Goal: Task Accomplishment & Management: Use online tool/utility

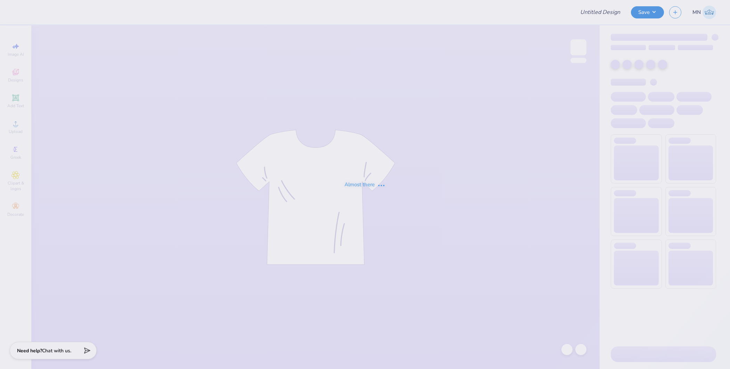
type input "Alanna Stein : Cornell University"
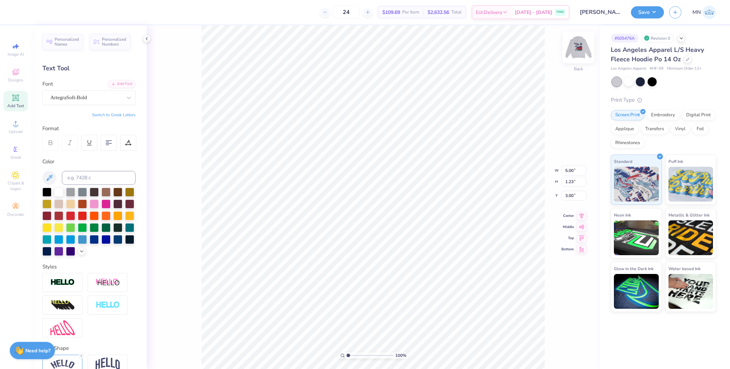
click at [577, 55] on img at bounding box center [579, 47] width 28 height 28
click at [649, 11] on button "Save" at bounding box center [647, 11] width 33 height 12
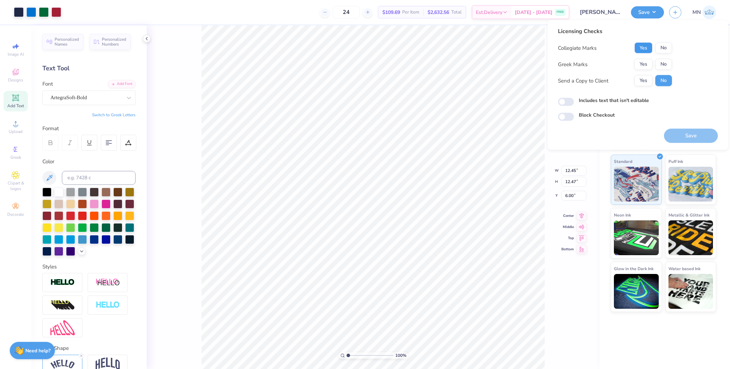
click at [646, 44] on button "Yes" at bounding box center [644, 47] width 18 height 11
click at [646, 59] on button "Yes" at bounding box center [644, 64] width 18 height 11
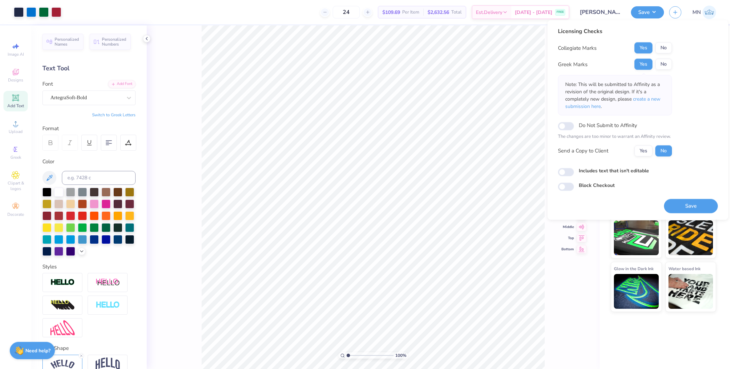
drag, startPoint x: 688, startPoint y: 208, endPoint x: 681, endPoint y: 192, distance: 17.4
click at [688, 208] on button "Save" at bounding box center [691, 206] width 54 height 14
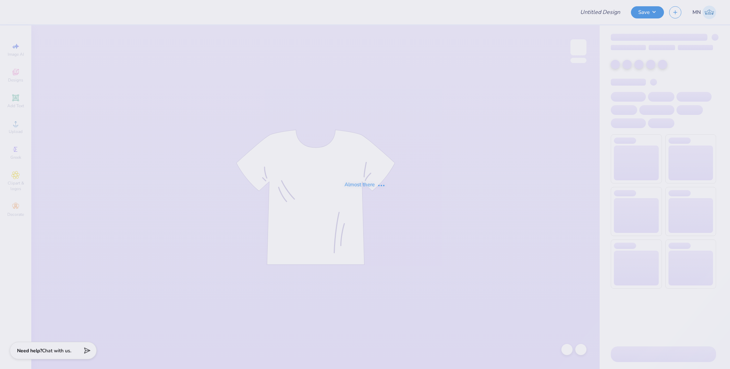
type input "Pi Phi Hoodie"
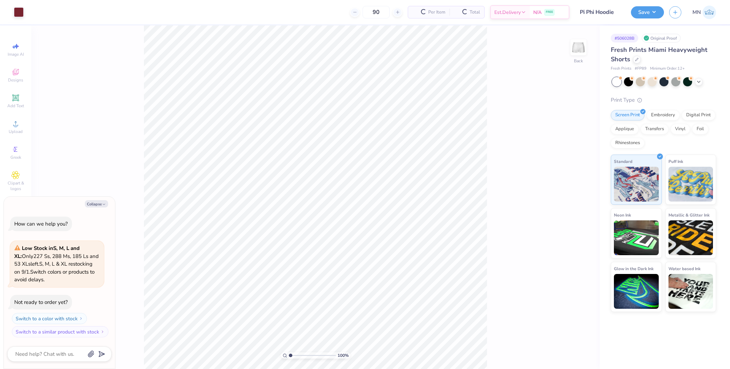
type textarea "x"
drag, startPoint x: 290, startPoint y: 355, endPoint x: 325, endPoint y: 354, distance: 34.1
type input "8.28"
click at [325, 354] on input "range" at bounding box center [312, 355] width 47 height 6
click at [18, 103] on span "Add Text" at bounding box center [15, 106] width 17 height 6
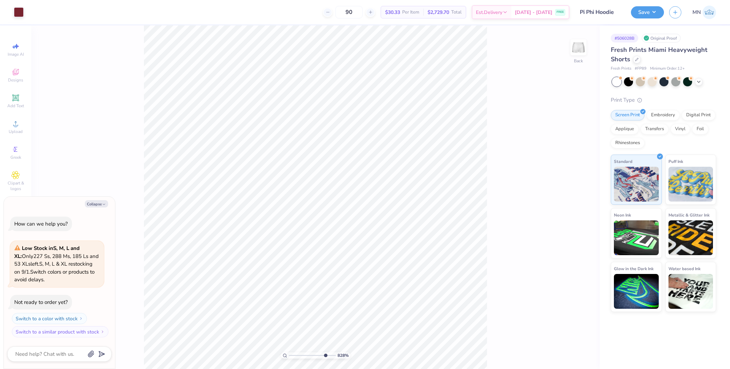
type textarea "x"
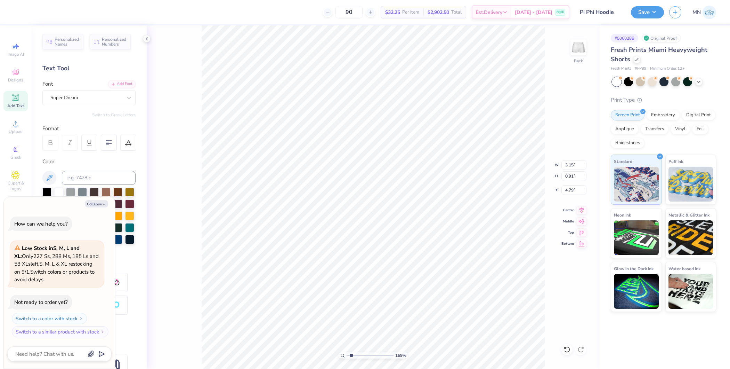
drag, startPoint x: 381, startPoint y: 355, endPoint x: 351, endPoint y: 350, distance: 30.0
type input "1.69"
click at [351, 352] on input "range" at bounding box center [370, 355] width 47 height 6
type textarea "x"
type input "6.25"
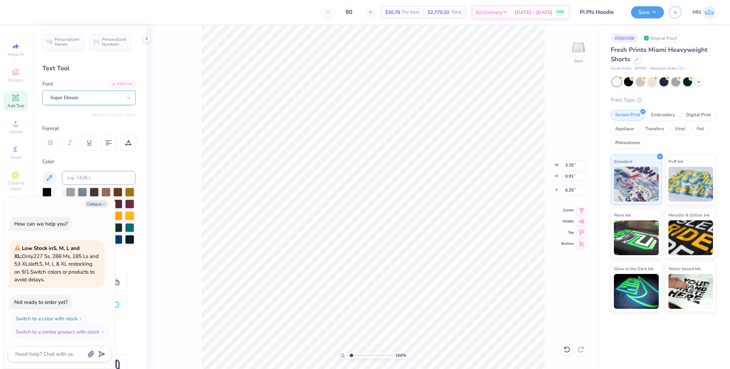
type textarea "x"
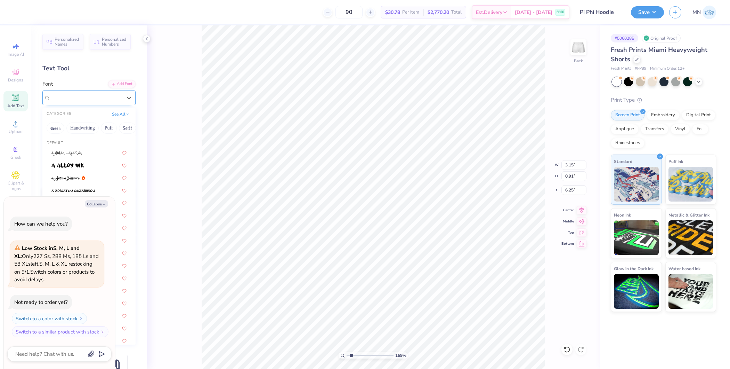
click at [87, 102] on div at bounding box center [86, 97] width 72 height 9
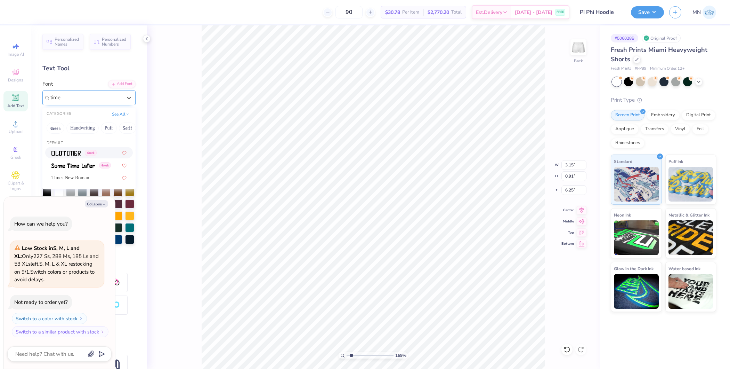
type input "times"
type textarea "x"
drag, startPoint x: 95, startPoint y: 153, endPoint x: 138, endPoint y: 174, distance: 47.8
click at [95, 153] on div "Times New Roman" at bounding box center [88, 152] width 75 height 7
type input "times"
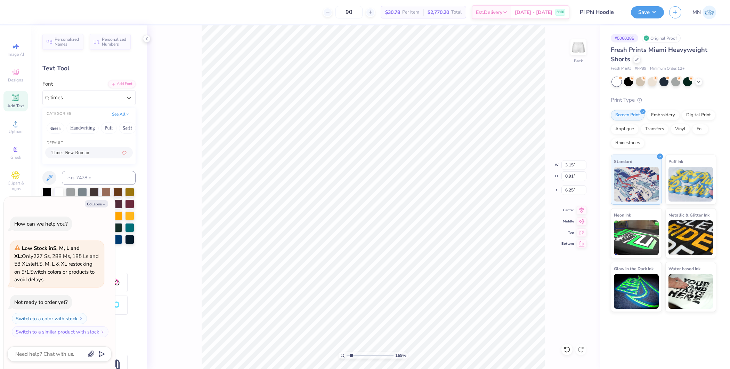
type textarea "x"
type input "3.29"
type input "0.87"
type input "6.19"
type input "2.29"
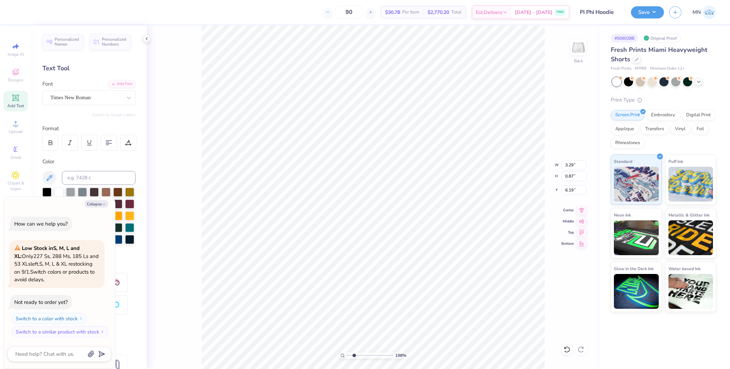
click at [354, 356] on input "range" at bounding box center [370, 355] width 47 height 6
type textarea "x"
type input "3.00"
type input "3.68"
type input "6.00"
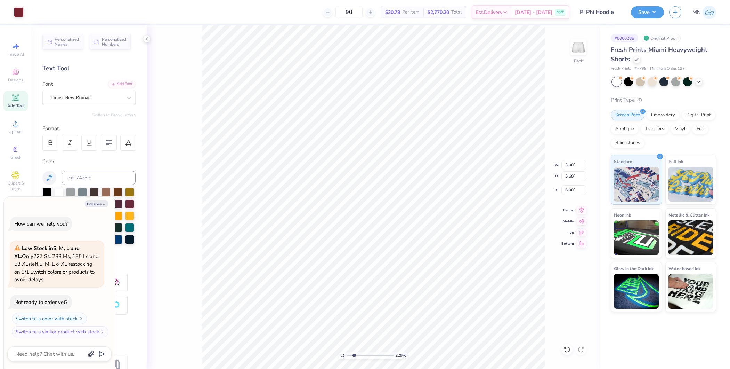
type textarea "x"
type input "3.29"
type input "0.87"
type input "6.19"
click at [97, 202] on button "Collapse" at bounding box center [96, 203] width 23 height 7
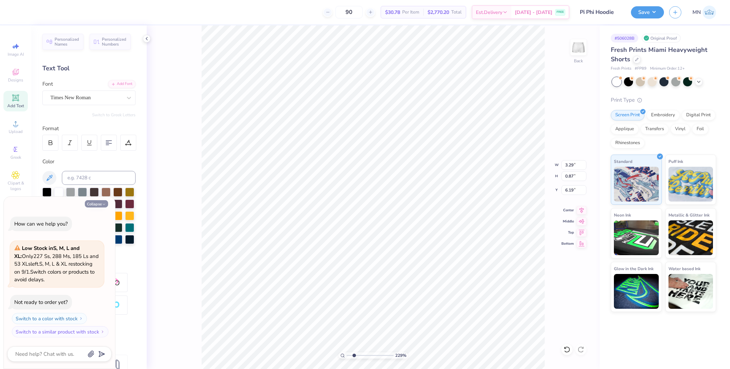
type textarea "x"
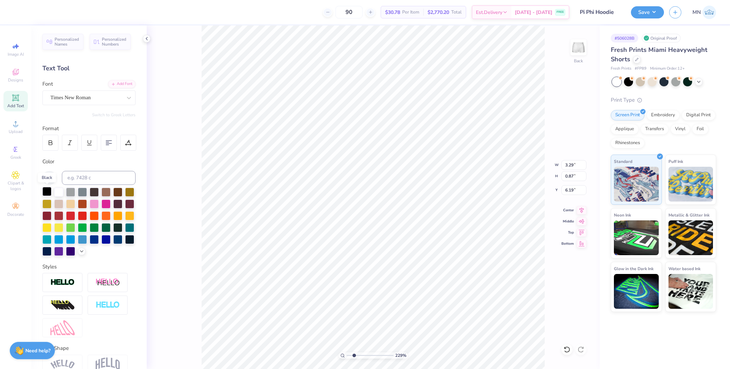
click at [47, 192] on div at bounding box center [46, 191] width 9 height 9
type textarea "est."
click at [58, 141] on div at bounding box center [50, 143] width 16 height 16
type input "8.50"
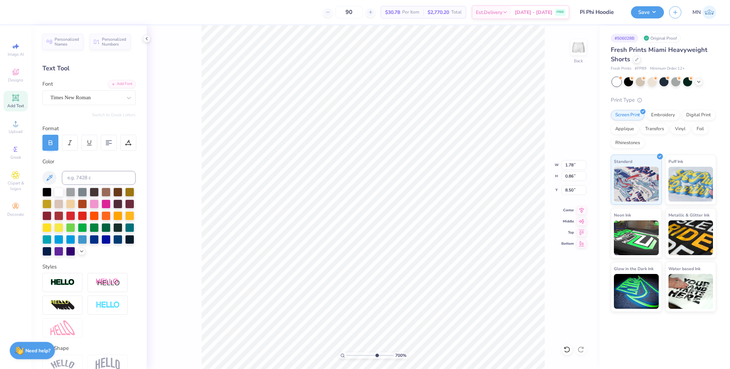
drag, startPoint x: 354, startPoint y: 355, endPoint x: 376, endPoint y: 354, distance: 21.9
type input "7"
click at [376, 354] on input "range" at bounding box center [370, 355] width 47 height 6
type input "3.00"
type input "3.68"
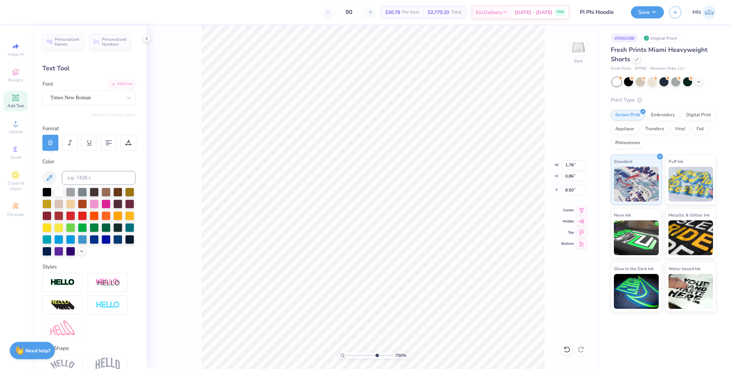
type input "6.00"
type input "1.78"
type input "0.86"
type input "8.50"
type input "3.00"
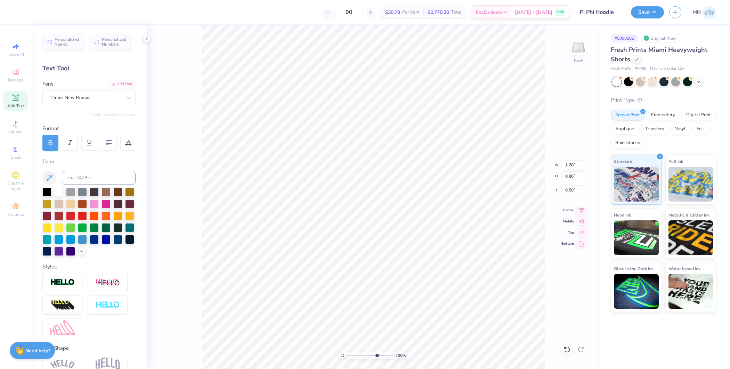
type input "3.68"
type input "6.00"
type input "1.78"
type input "0.86"
type input "8.50"
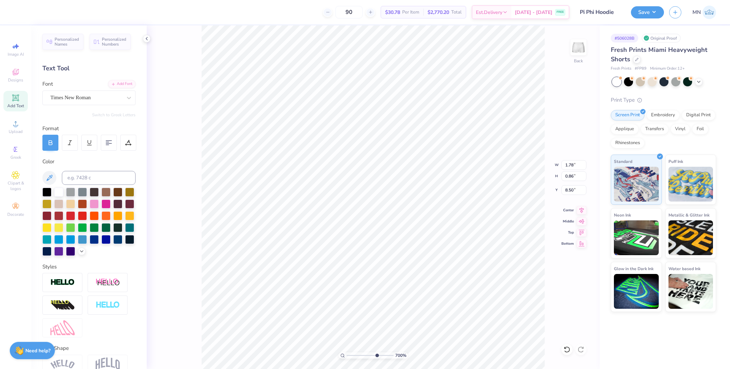
type input "0.46"
type input "0.22"
type input "8.83"
type input "0.52"
type input "0.25"
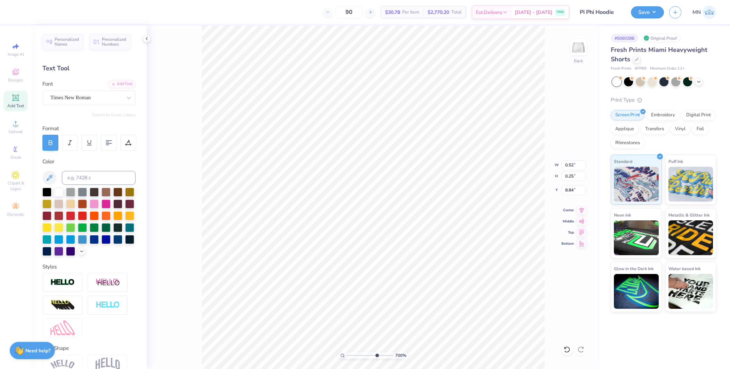
type input "8.83"
drag, startPoint x: 376, startPoint y: 354, endPoint x: 367, endPoint y: 354, distance: 9.1
type input "5.09"
click at [367, 354] on input "range" at bounding box center [370, 355] width 47 height 6
click at [401, 239] on li "Duplicate" at bounding box center [401, 240] width 55 height 14
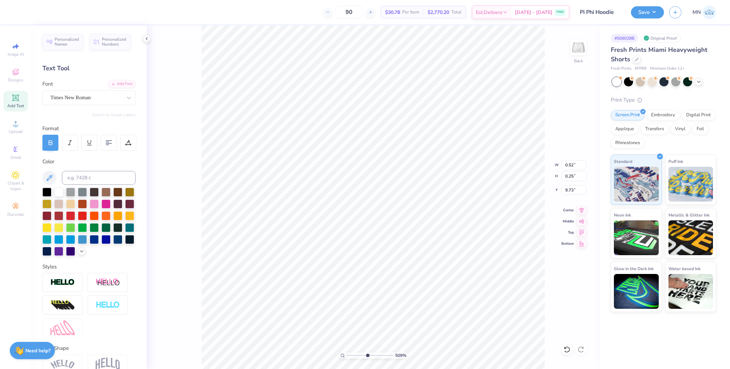
type input "9.46"
type textarea "1867"
type input "8.41"
type input "0.56"
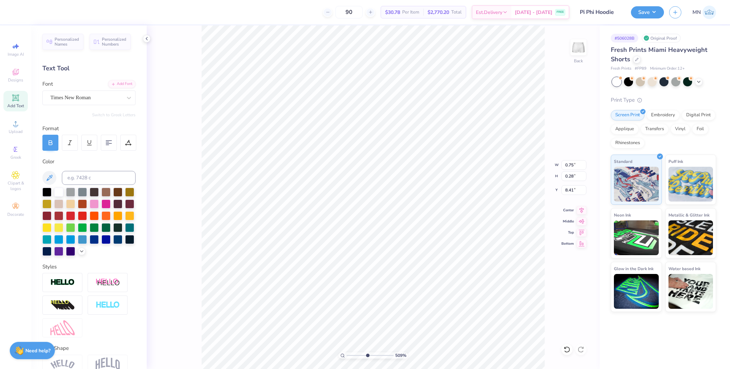
type input "0.21"
type input "8.50"
type input "0.55"
type input "0.26"
type input "8.39"
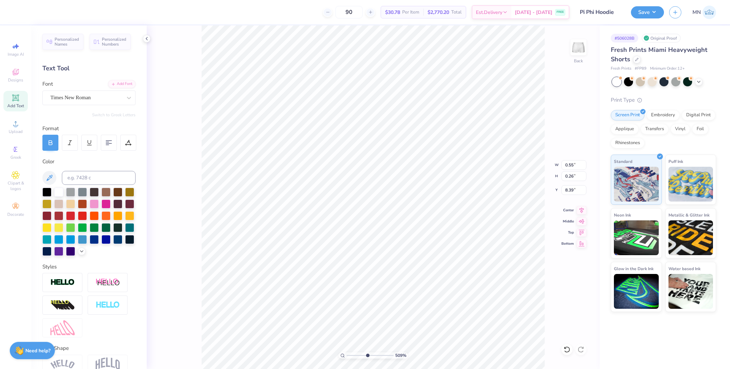
type input "0.28"
type input "8.38"
type input "0.59"
type input "0.31"
type input "8.37"
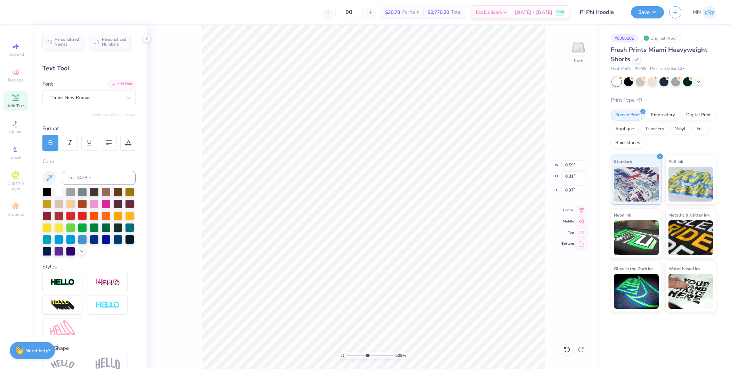
type input "2.10"
type input "0.70"
click at [297, 298] on li "Group" at bounding box center [300, 295] width 55 height 14
drag, startPoint x: 367, startPoint y: 354, endPoint x: 305, endPoint y: 339, distance: 63.8
type input "1"
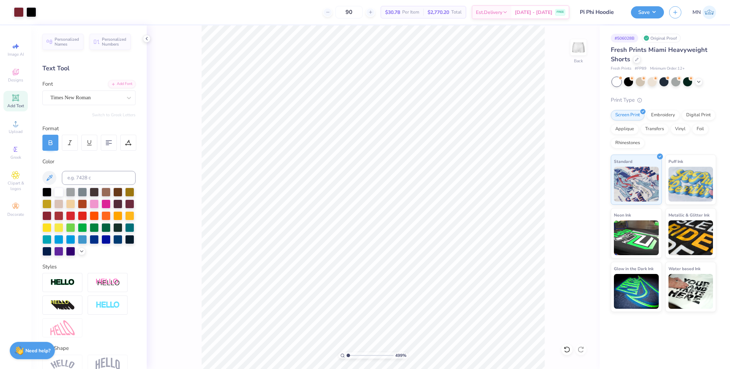
click at [347, 352] on input "range" at bounding box center [370, 355] width 47 height 6
click at [553, 349] on div "100 % Back" at bounding box center [373, 196] width 453 height 343
click at [497, 295] on li "Group" at bounding box center [502, 295] width 55 height 14
click at [29, 10] on div at bounding box center [31, 12] width 10 height 10
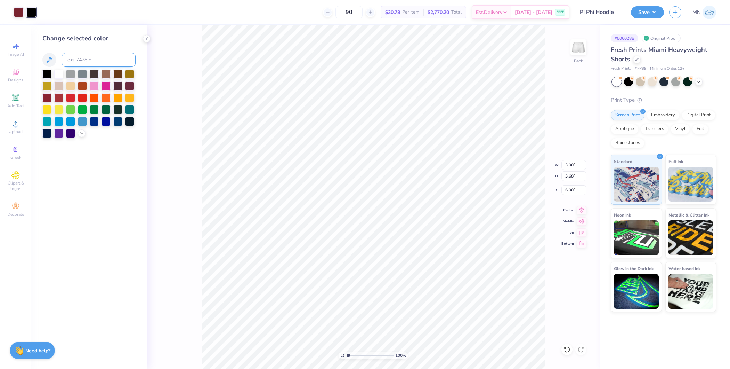
drag, startPoint x: 94, startPoint y: 48, endPoint x: 92, endPoint y: 53, distance: 4.5
click at [94, 48] on div "Change selected color" at bounding box center [88, 86] width 93 height 104
click at [90, 60] on input at bounding box center [99, 60] width 74 height 14
type input "188"
click at [654, 9] on button "Save" at bounding box center [647, 11] width 33 height 12
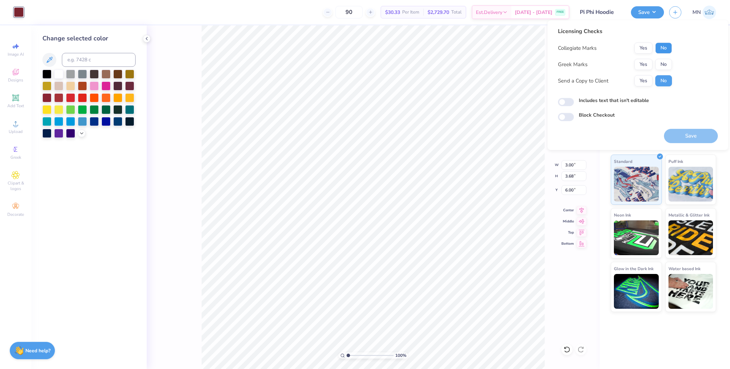
click at [665, 48] on button "No" at bounding box center [664, 47] width 17 height 11
click at [664, 61] on button "No" at bounding box center [664, 64] width 17 height 11
click at [683, 136] on button "Save" at bounding box center [691, 136] width 54 height 14
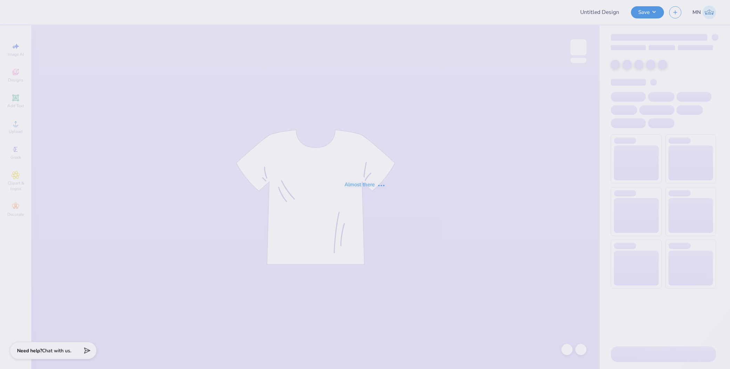
type input "Fall Rush 2025"
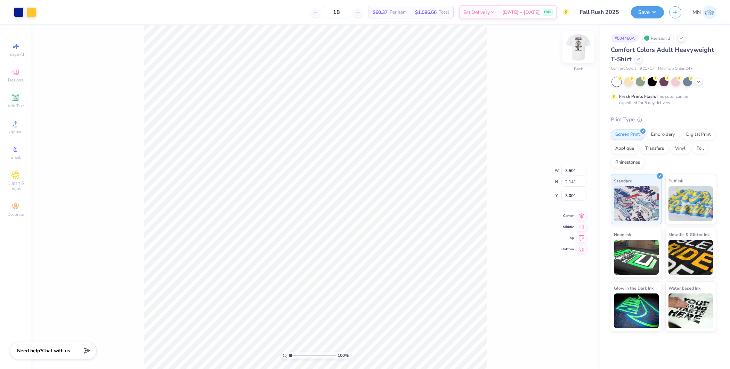
click at [581, 49] on img at bounding box center [579, 47] width 28 height 28
click at [590, 47] on div "100 % Front W 7.43 7.43 " H 15.00 15.00 " Y 3.00 3.00 " Center Middle Top Bottom" at bounding box center [315, 196] width 569 height 343
click at [576, 45] on img at bounding box center [579, 47] width 28 height 28
click at [15, 10] on div at bounding box center [19, 12] width 10 height 10
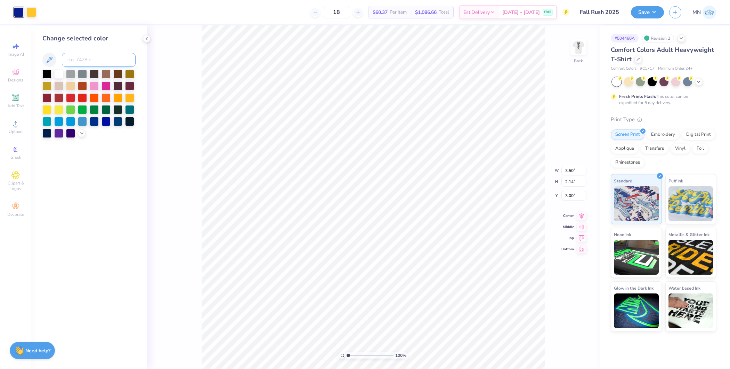
click at [96, 57] on input at bounding box center [99, 60] width 74 height 14
type input "288"
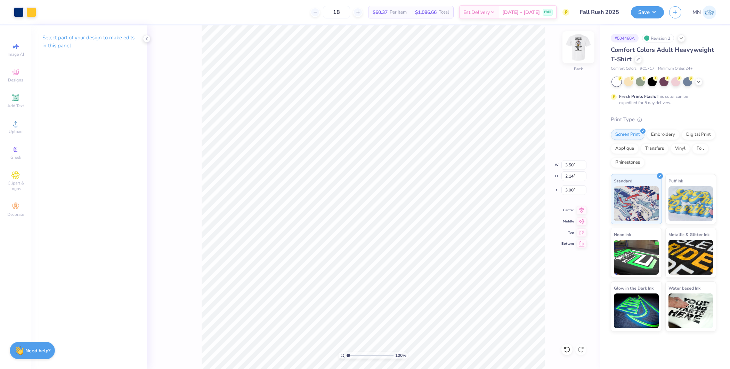
click at [582, 43] on img at bounding box center [579, 47] width 28 height 28
click at [71, 12] on div at bounding box center [69, 12] width 10 height 10
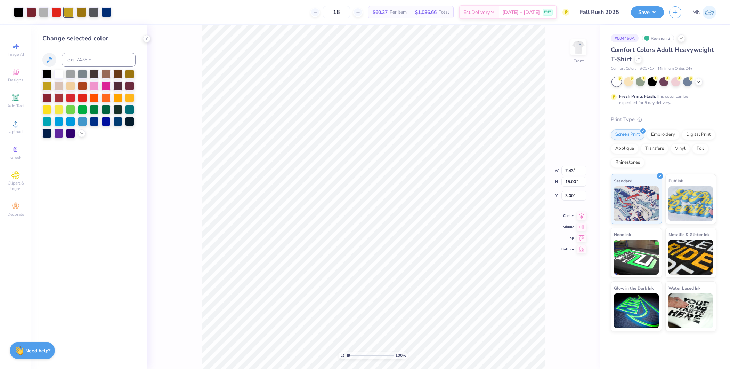
click at [74, 52] on div "Change selected color" at bounding box center [88, 86] width 93 height 104
click at [80, 58] on input at bounding box center [99, 60] width 74 height 14
type input "123"
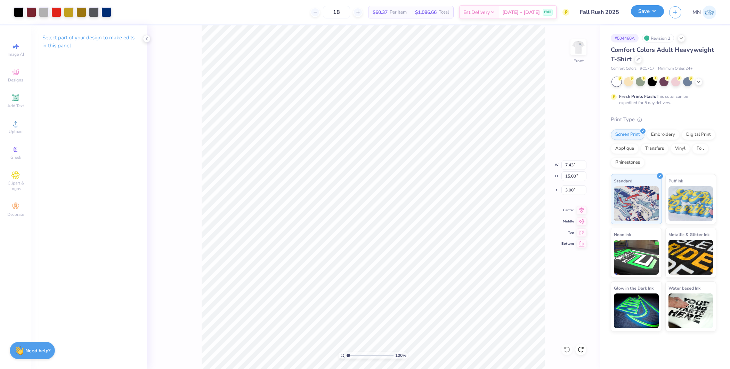
click at [646, 11] on button "Save" at bounding box center [647, 11] width 33 height 12
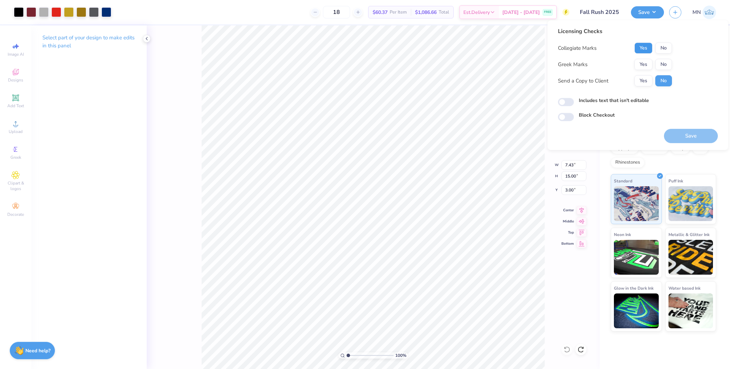
click at [648, 47] on button "Yes" at bounding box center [644, 47] width 18 height 11
click at [664, 62] on button "No" at bounding box center [664, 64] width 17 height 11
click at [643, 62] on button "Yes" at bounding box center [644, 64] width 18 height 11
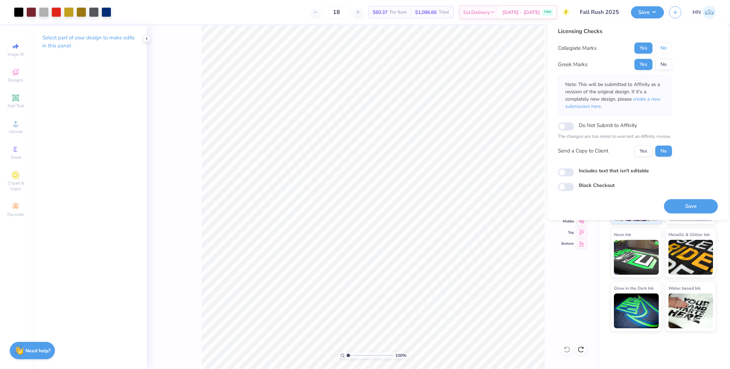
click at [666, 46] on button "No" at bounding box center [664, 47] width 17 height 11
click at [692, 205] on button "Save" at bounding box center [691, 206] width 54 height 14
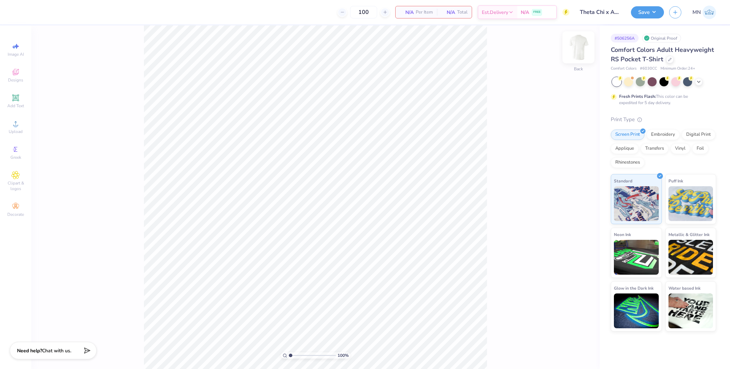
click at [581, 45] on img at bounding box center [579, 47] width 28 height 28
click at [11, 120] on div "Upload" at bounding box center [15, 127] width 24 height 21
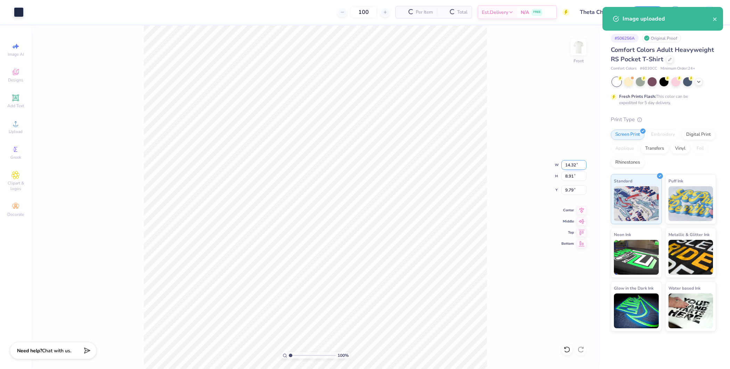
click at [564, 167] on input "14.32" at bounding box center [574, 165] width 25 height 10
type input "11.00"
type input "6.85"
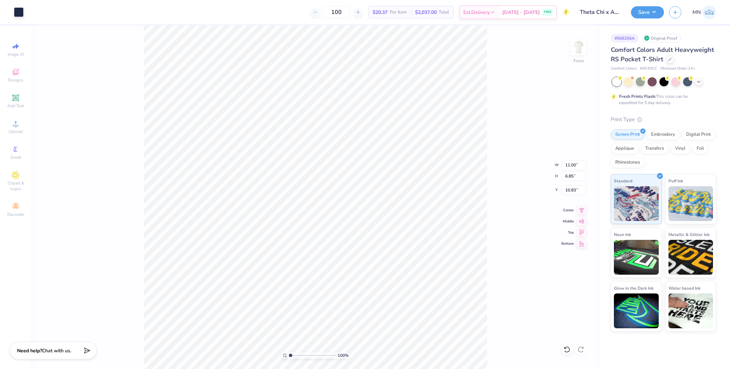
type input "5.09"
click at [18, 105] on span "Add Text" at bounding box center [15, 106] width 17 height 6
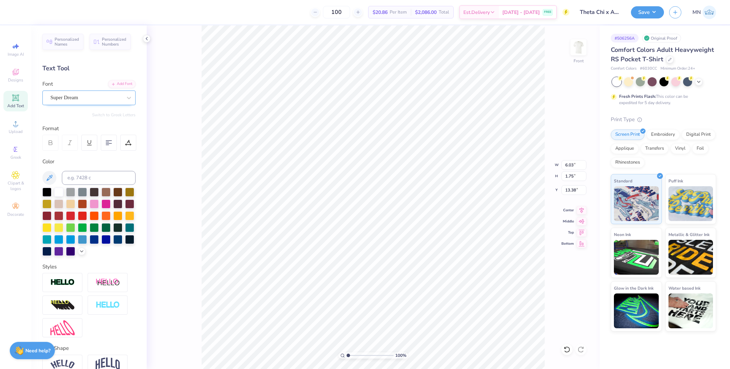
click at [94, 99] on div "Super Dream" at bounding box center [86, 97] width 73 height 11
click at [88, 151] on span "Times New Roman" at bounding box center [70, 152] width 38 height 7
type input "times"
type input "6.29"
type input "1.67"
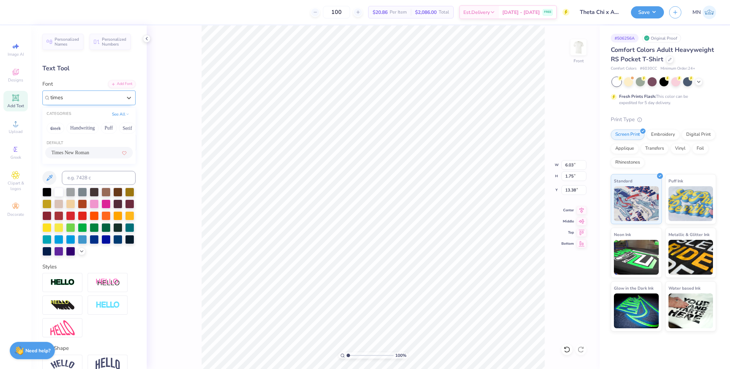
type input "13.27"
click at [90, 176] on input at bounding box center [99, 178] width 74 height 14
type input "533"
click at [51, 145] on icon at bounding box center [50, 142] width 6 height 6
type input "6.69"
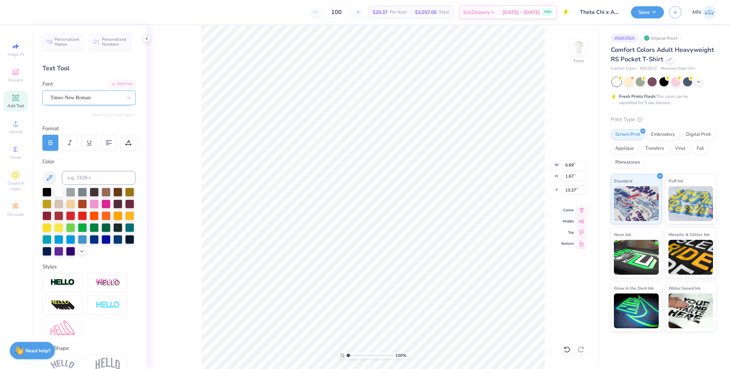
type input "13.41"
type textarea "Theta Chi x Alpha Phi"
type input "9.16"
type input "0.88"
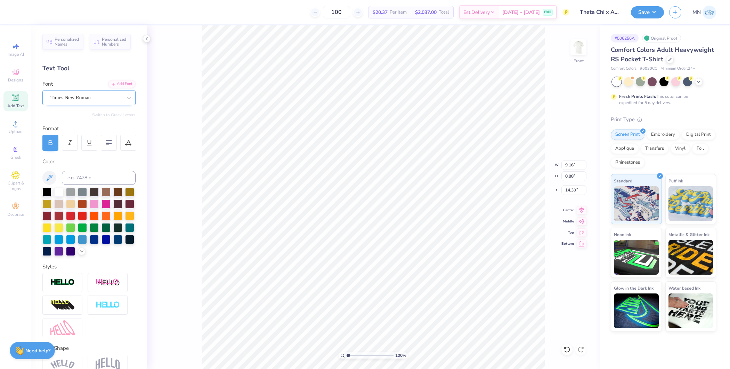
type input "4.21"
type input "9.80"
type input "0.94"
type input "4.15"
type input "10.38"
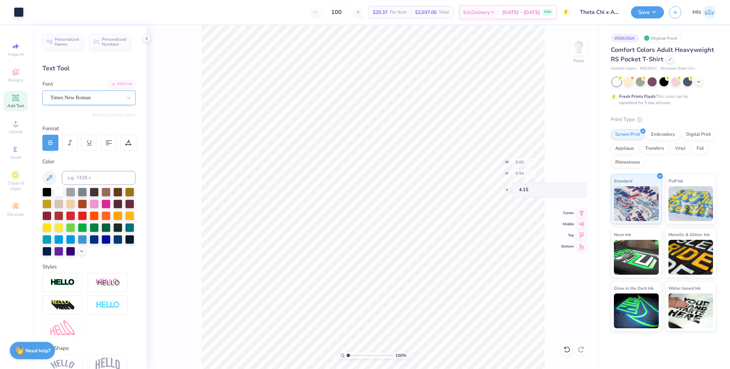
type input "1.00"
type input "4.09"
click at [406, 155] on li "Duplicate" at bounding box center [406, 154] width 55 height 14
type input "1.01"
type input "12.33"
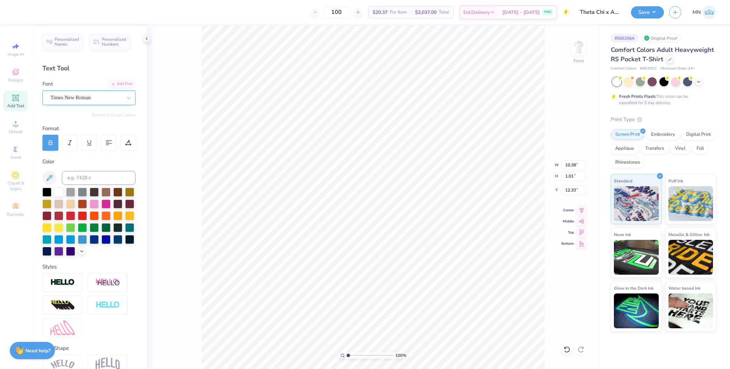
type textarea "Homecoming"
type input "12.32"
type input "12.34"
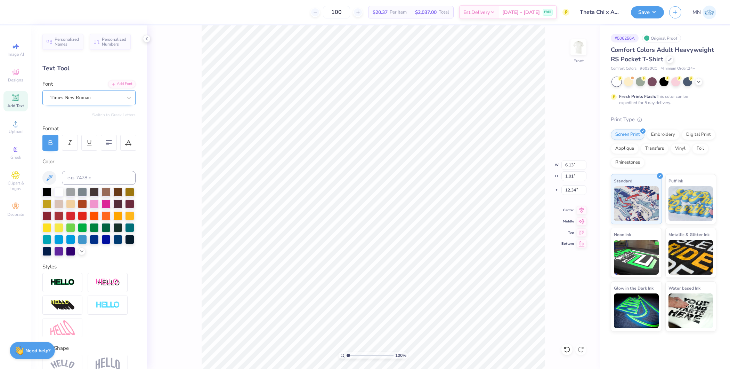
type textarea "Homecoming 2025"
drag, startPoint x: 400, startPoint y: 264, endPoint x: 428, endPoint y: 10, distance: 255.1
click at [400, 264] on li "Group" at bounding box center [405, 267] width 55 height 14
click at [573, 191] on input "4.09" at bounding box center [574, 190] width 25 height 10
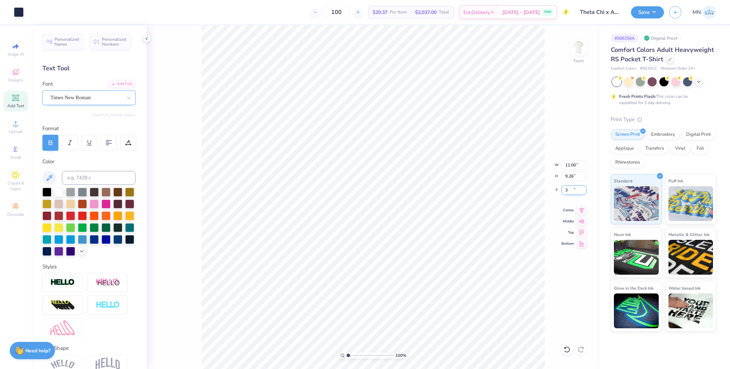
type input "3.00"
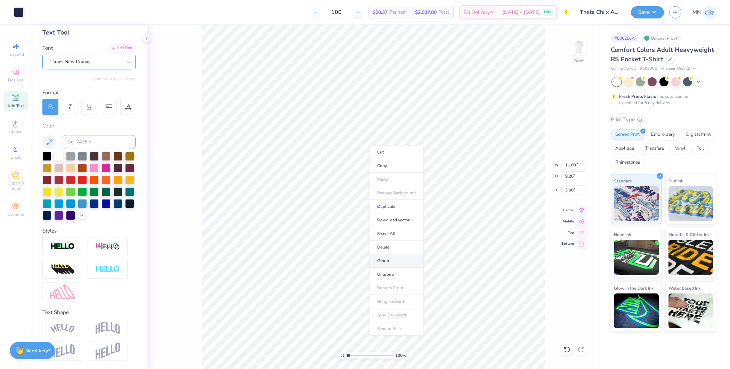
click at [395, 258] on li "Group" at bounding box center [396, 261] width 55 height 14
click at [15, 132] on span "Upload" at bounding box center [16, 132] width 14 height 6
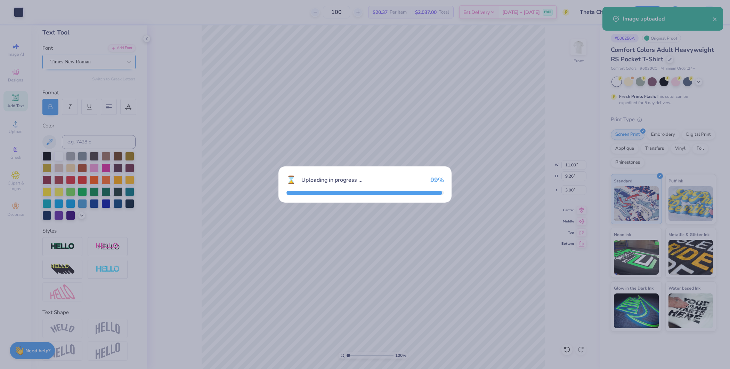
type input "14.32"
type input "2.76"
type input "12.87"
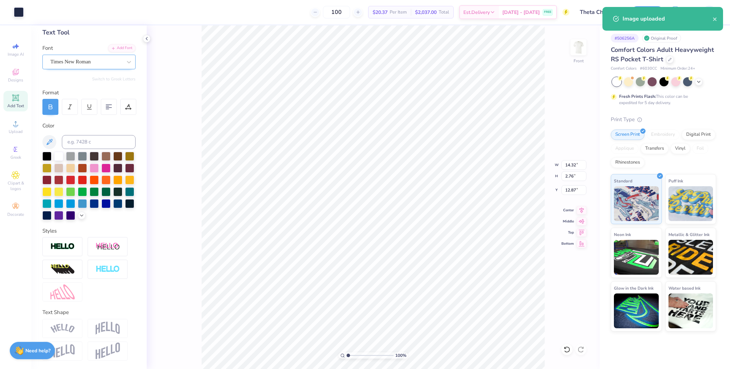
type input "6.76"
type input "1.30"
type input "14.44"
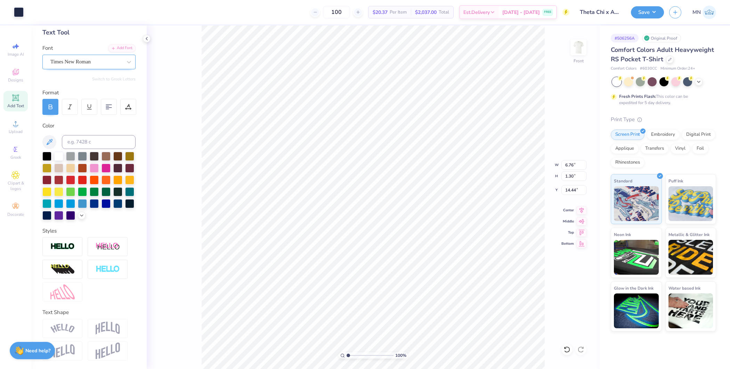
click at [18, 109] on div "Add Text" at bounding box center [15, 101] width 24 height 21
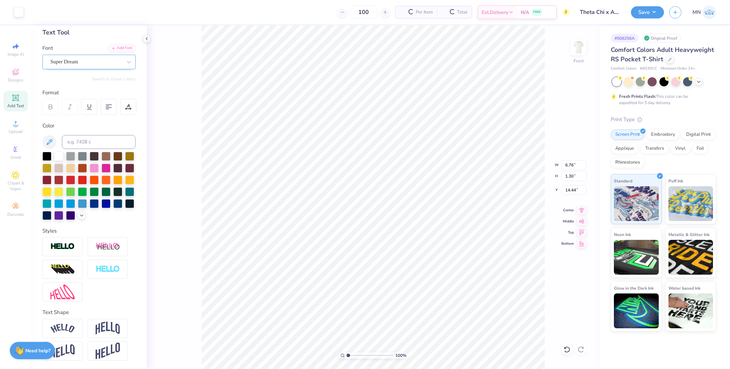
type input "6.03"
type input "1.75"
type input "13.38"
click at [88, 135] on input at bounding box center [99, 142] width 74 height 14
type input "533"
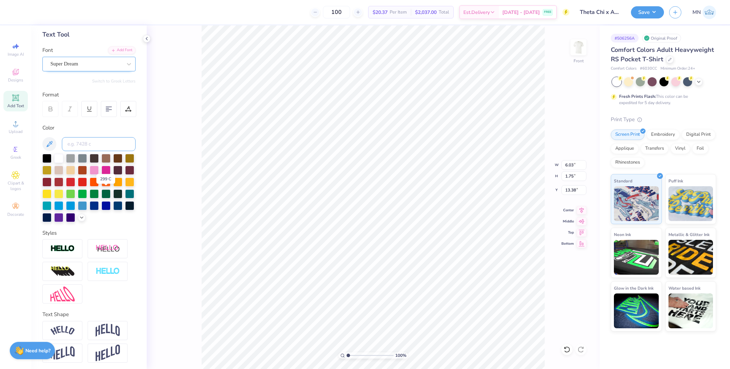
scroll to position [0, 0]
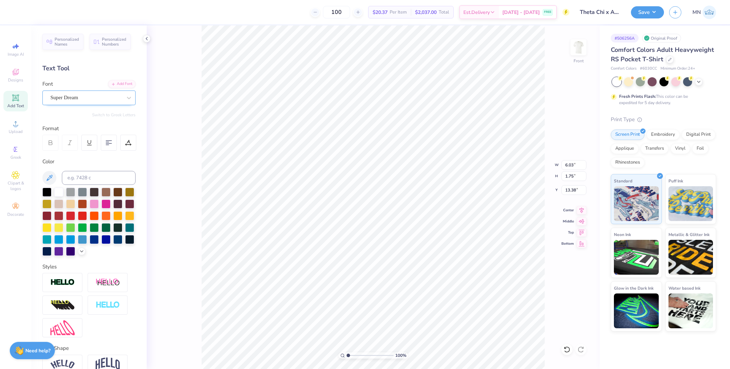
click at [82, 95] on div "Super Dream" at bounding box center [86, 97] width 73 height 11
type input "times"
type input "6.29"
type input "1.67"
type input "16.35"
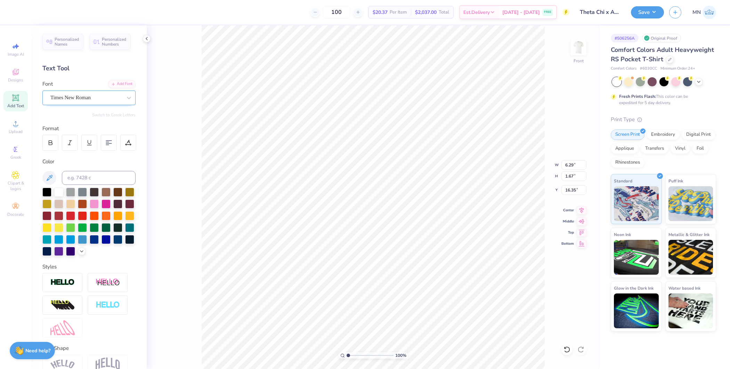
scroll to position [7, 1]
paste textarea "Homecoming"
type textarea "Homecoming"
type input "13.54"
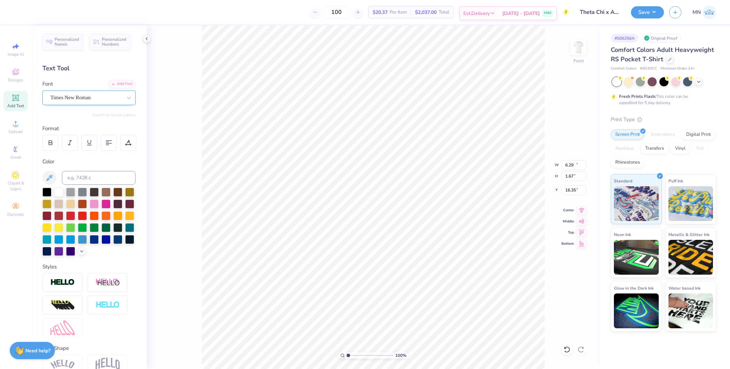
type input "2.33"
type input "16.26"
type textarea "HOMECOMING"
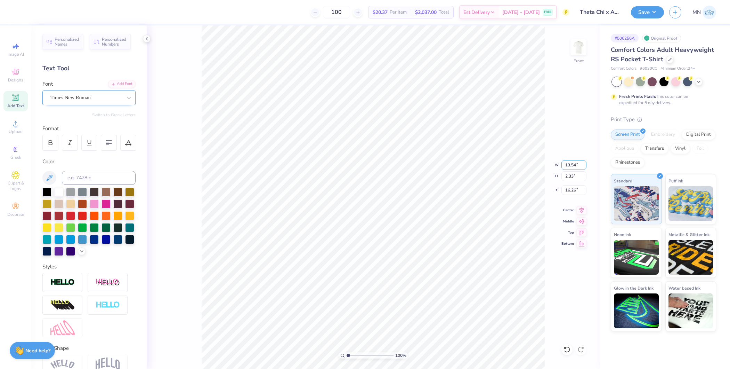
click at [569, 163] on input "13.54" at bounding box center [574, 165] width 25 height 10
type input "14.32"
type input "1.51"
type input "16.45"
type input "3.00"
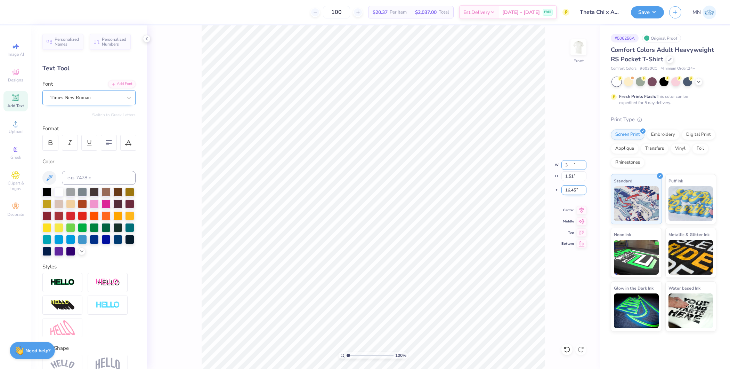
type input "0.32"
type input "17.04"
type input "6.76"
type input "1.30"
type input "14.44"
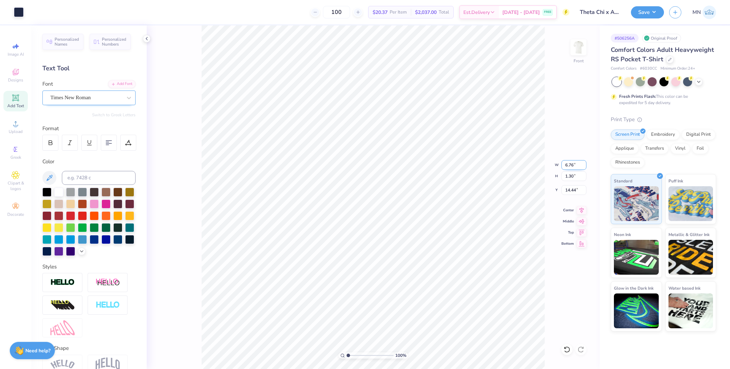
click at [572, 162] on input "6.76" at bounding box center [574, 165] width 25 height 10
type input "7.00"
type input "1.35"
type input "14.42"
type input "3.00"
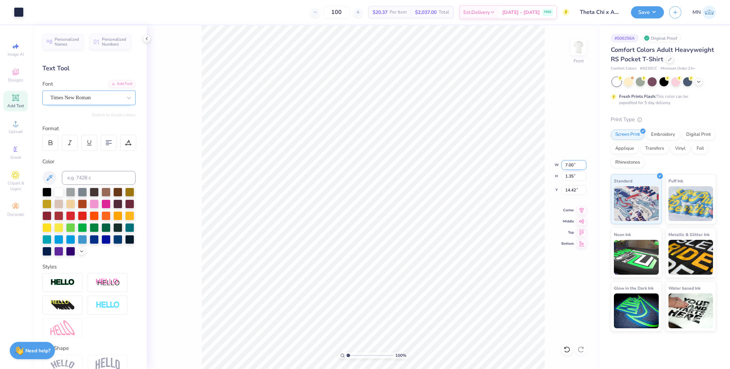
type input "0.32"
type input "17.04"
click at [569, 167] on input "3.00" at bounding box center [574, 165] width 25 height 10
type input "7.00"
type input "0.74"
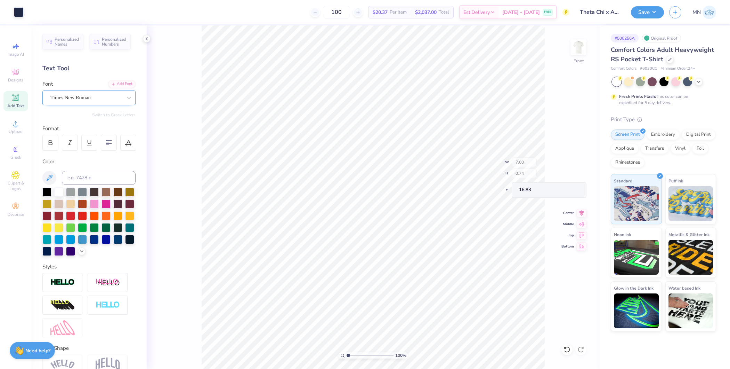
type input "16.06"
click at [386, 289] on li "Group" at bounding box center [389, 295] width 55 height 14
type input "2.37"
click at [383, 182] on li "Cut" at bounding box center [385, 186] width 55 height 14
click at [578, 51] on img at bounding box center [579, 47] width 28 height 28
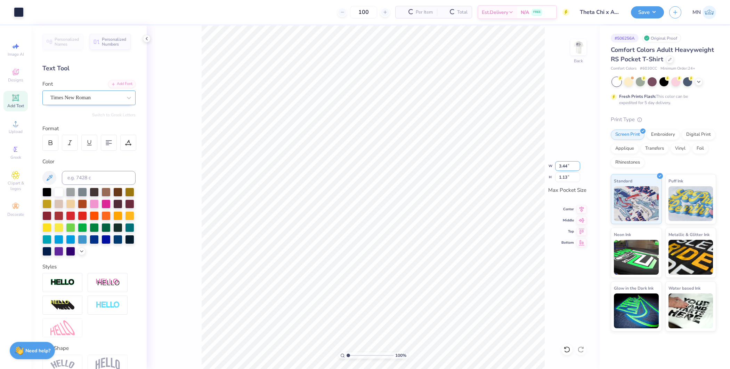
click at [558, 164] on input "3.44" at bounding box center [567, 166] width 25 height 10
click at [566, 167] on input "3.44" at bounding box center [567, 166] width 25 height 10
type input "3.50"
type input "1.15"
click at [584, 9] on button "Save" at bounding box center [647, 11] width 33 height 12
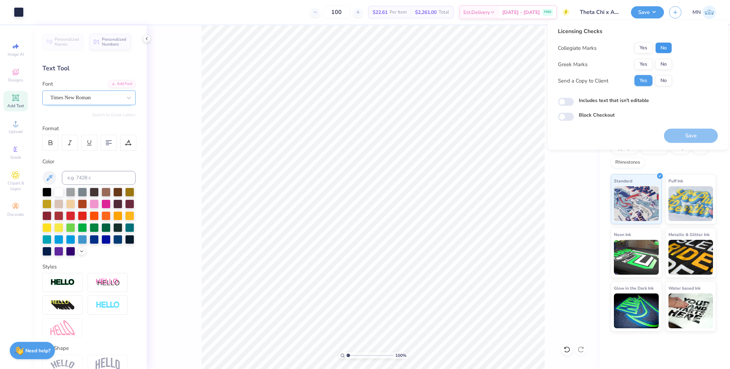
click at [584, 47] on button "No" at bounding box center [664, 47] width 17 height 11
click at [584, 61] on button "Yes" at bounding box center [644, 64] width 18 height 11
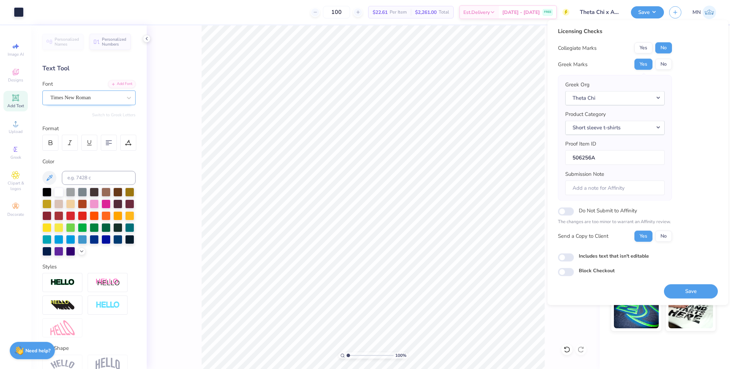
click at [584, 288] on button "Save" at bounding box center [691, 291] width 54 height 14
